Goal: Task Accomplishment & Management: Use online tool/utility

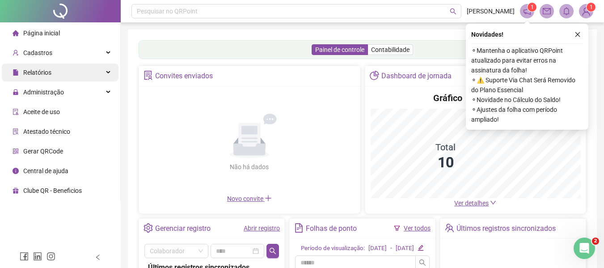
click at [44, 66] on span "Relatórios" at bounding box center [32, 73] width 39 height 18
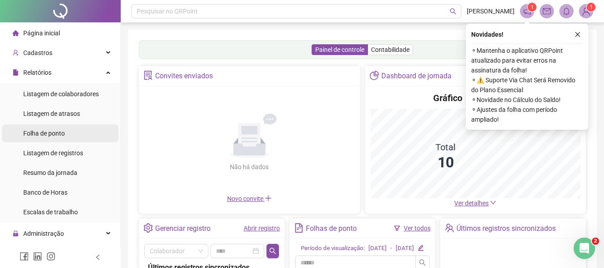
click at [49, 131] on span "Folha de ponto" at bounding box center [44, 133] width 42 height 7
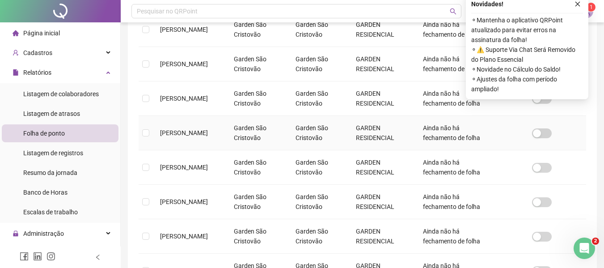
scroll to position [273, 0]
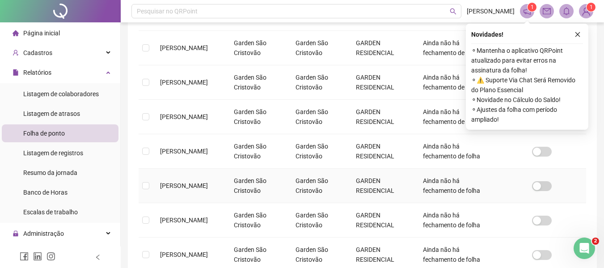
click at [193, 186] on span "[PERSON_NAME]" at bounding box center [184, 185] width 48 height 7
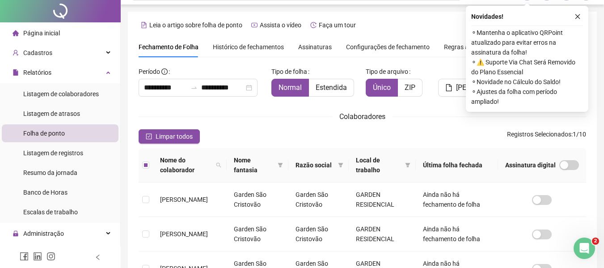
scroll to position [0, 0]
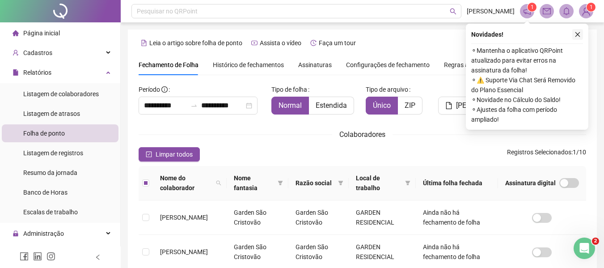
click at [579, 34] on icon "close" at bounding box center [578, 34] width 6 height 6
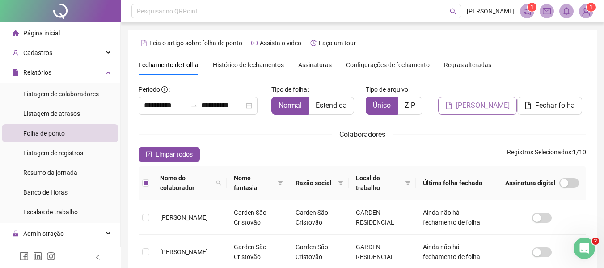
click at [481, 102] on span "[PERSON_NAME]" at bounding box center [483, 105] width 54 height 11
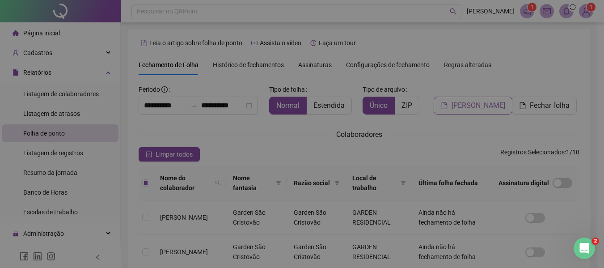
scroll to position [49, 0]
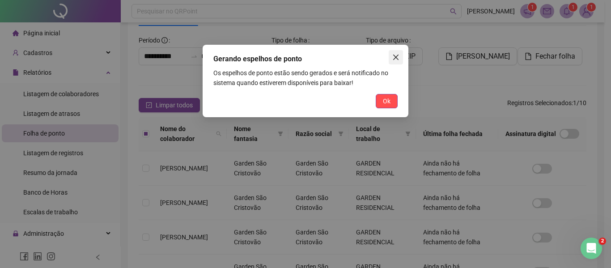
click at [390, 58] on span "Close" at bounding box center [396, 57] width 14 height 7
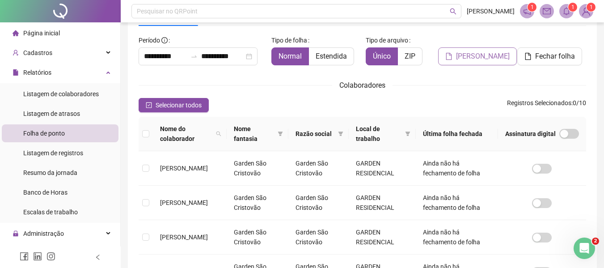
click at [485, 56] on span "[PERSON_NAME]" at bounding box center [483, 56] width 54 height 11
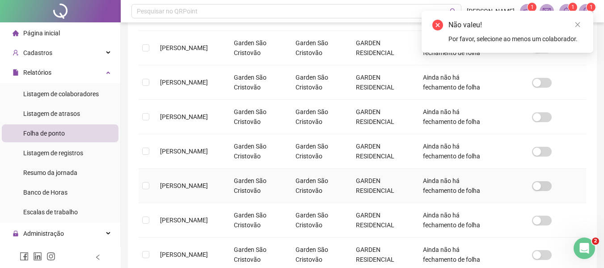
click at [187, 189] on span "[PERSON_NAME]" at bounding box center [184, 185] width 48 height 7
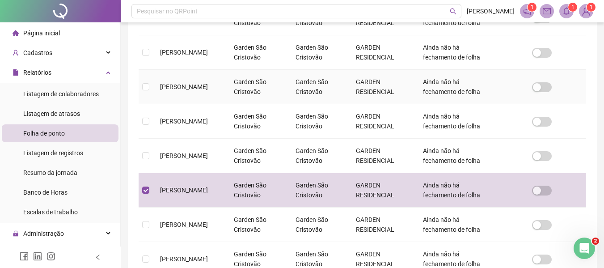
scroll to position [0, 0]
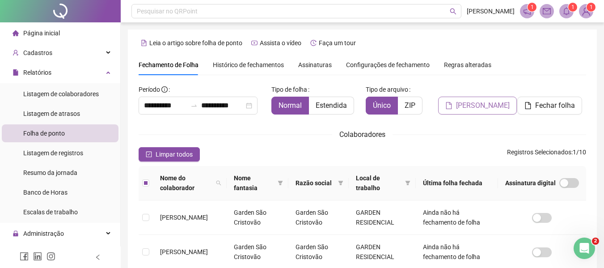
click at [471, 107] on span "[PERSON_NAME]" at bounding box center [483, 105] width 54 height 11
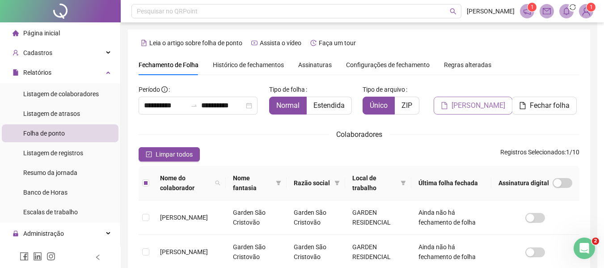
scroll to position [49, 0]
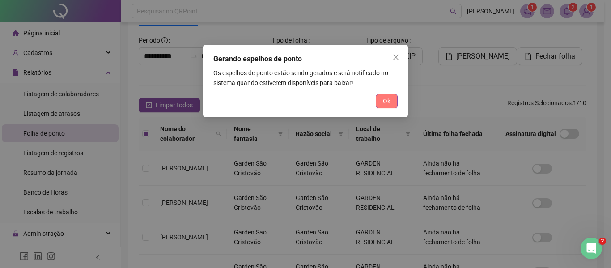
click at [391, 100] on button "Ok" at bounding box center [387, 101] width 22 height 14
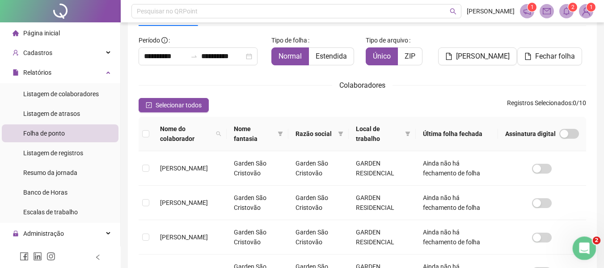
click at [584, 248] on icon "Abertura do Messenger da Intercom" at bounding box center [583, 246] width 6 height 7
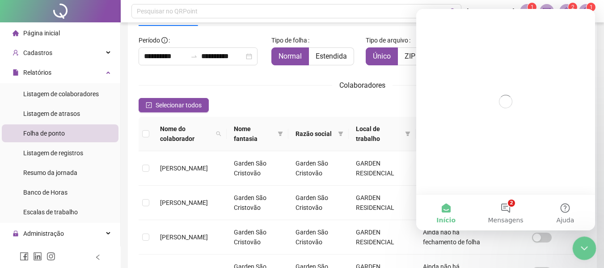
scroll to position [0, 0]
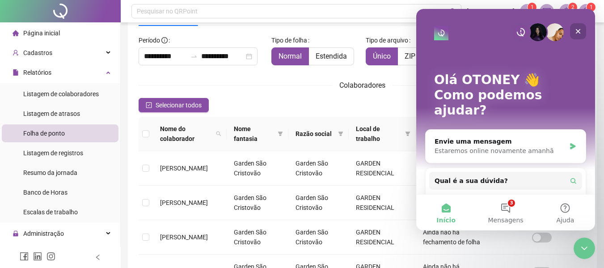
click at [578, 28] on icon "Fechar" at bounding box center [578, 31] width 7 height 7
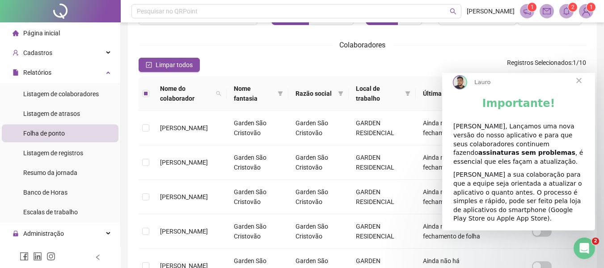
scroll to position [179, 0]
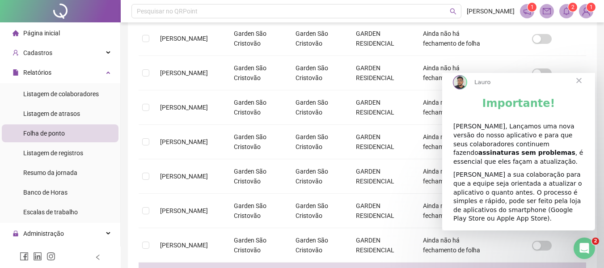
click at [584, 88] on span "Fechar" at bounding box center [579, 80] width 32 height 32
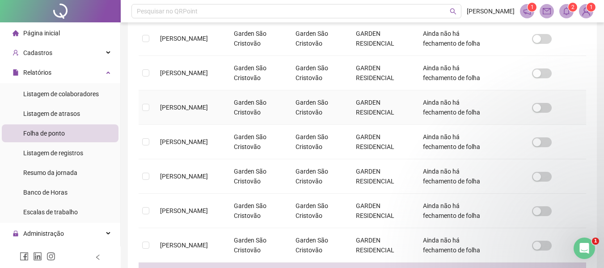
scroll to position [0, 0]
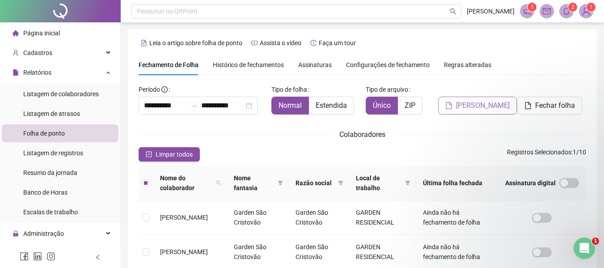
click at [472, 106] on span "[PERSON_NAME]" at bounding box center [483, 105] width 54 height 11
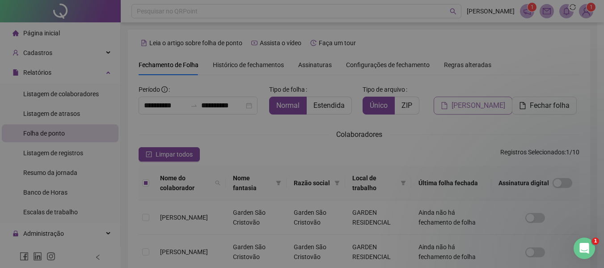
scroll to position [49, 0]
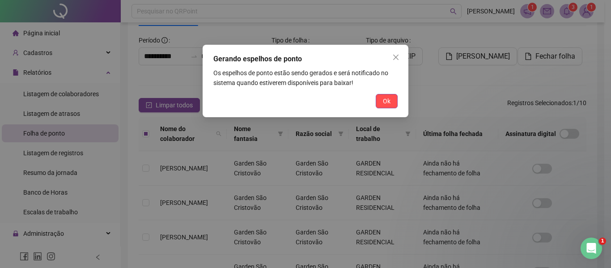
click at [575, 8] on div "Gerando espelhos de ponto Os espelhos de ponto estão sendo gerados e será notif…" at bounding box center [305, 134] width 611 height 268
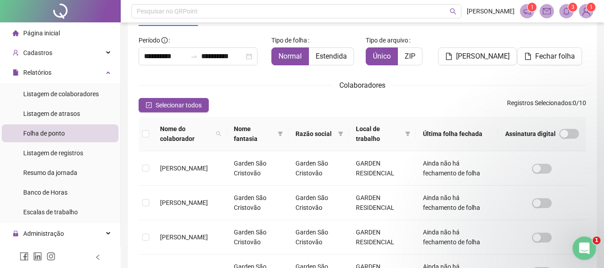
click at [584, 241] on icon "Abertura do Messenger da Intercom" at bounding box center [583, 247] width 15 height 15
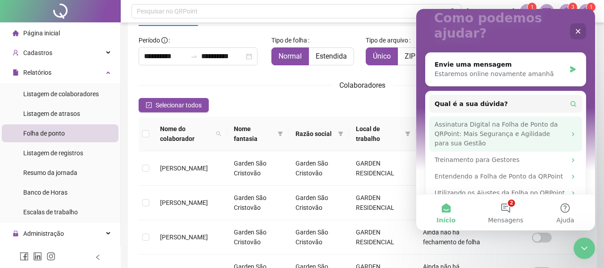
scroll to position [77, 0]
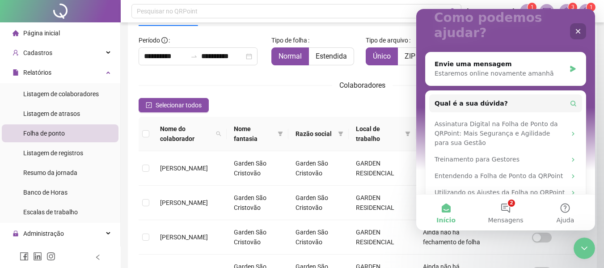
click at [580, 30] on icon "Fechar" at bounding box center [578, 31] width 5 height 5
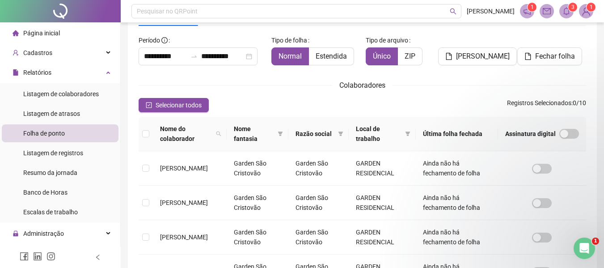
scroll to position [0, 0]
